Goal: Information Seeking & Learning: Learn about a topic

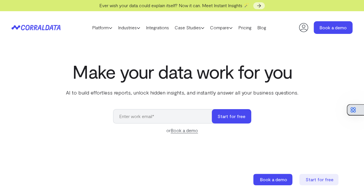
click at [358, 108] on button "button" at bounding box center [355, 110] width 17 height 12
click at [254, 27] on link "Pricing" at bounding box center [244, 27] width 19 height 9
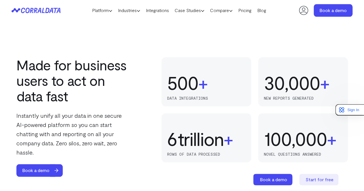
scroll to position [445, 0]
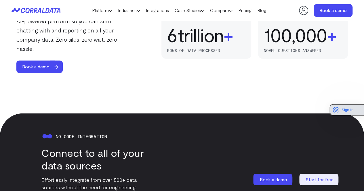
click at [344, 113] on div "Sign In" at bounding box center [342, 110] width 21 height 7
